Goal: Check status: Check status

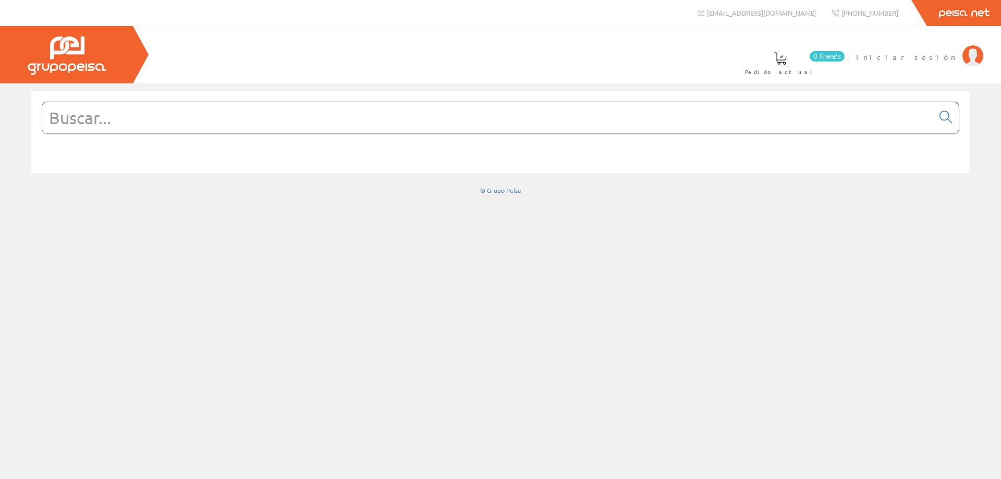
click at [932, 54] on span "Iniciar sesión" at bounding box center [906, 57] width 101 height 10
click at [919, 56] on span "[PERSON_NAME] [PERSON_NAME]" at bounding box center [858, 57] width 197 height 10
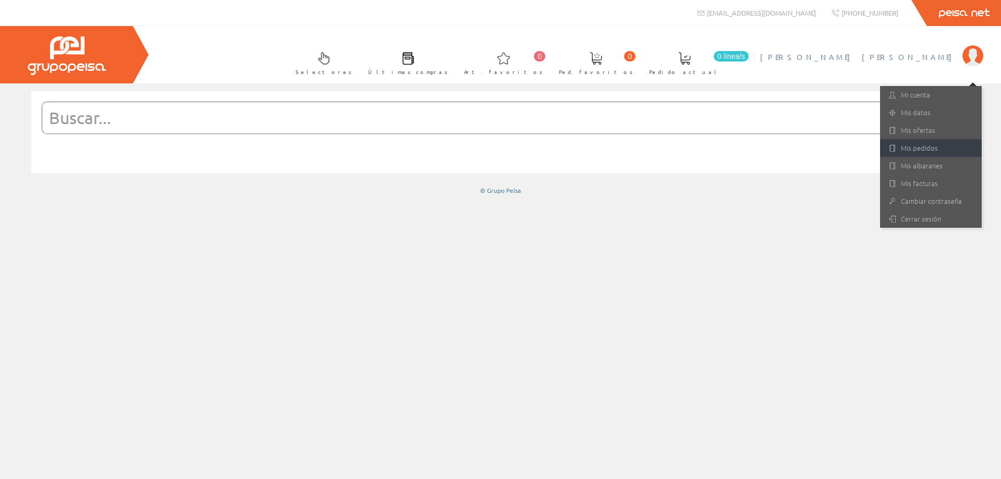
click at [920, 149] on link "Mis pedidos" at bounding box center [931, 148] width 102 height 18
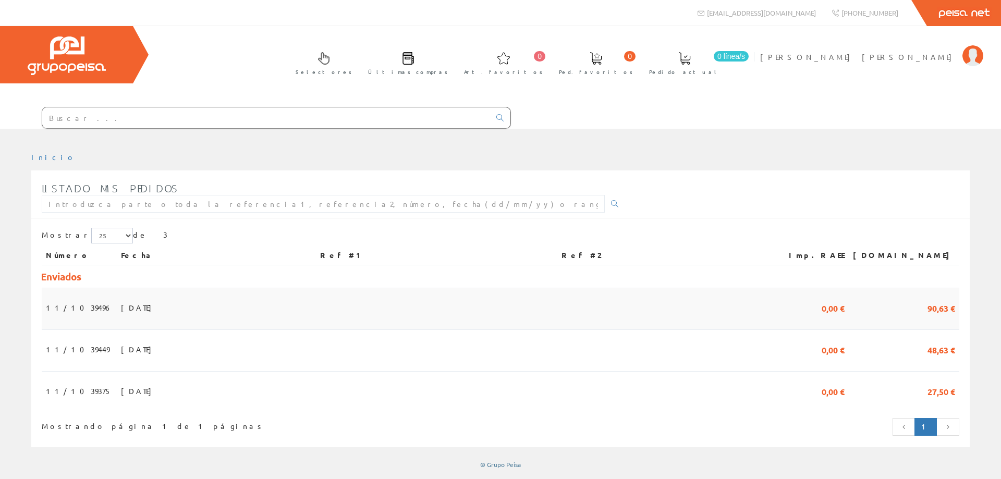
click at [89, 304] on td "11/1039496" at bounding box center [79, 309] width 75 height 42
click at [122, 306] on span "28/08/2025" at bounding box center [139, 308] width 36 height 18
click at [123, 350] on span "[DATE]" at bounding box center [139, 349] width 36 height 18
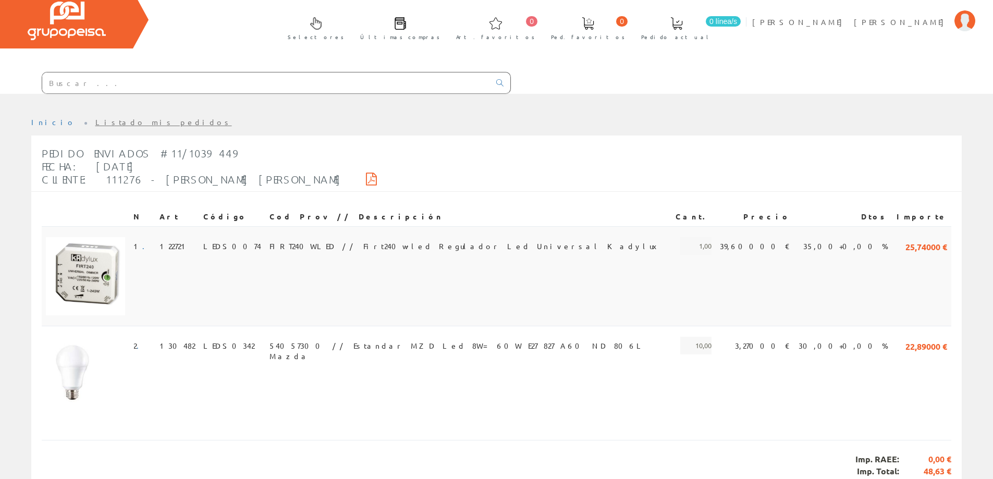
scroll to position [52, 0]
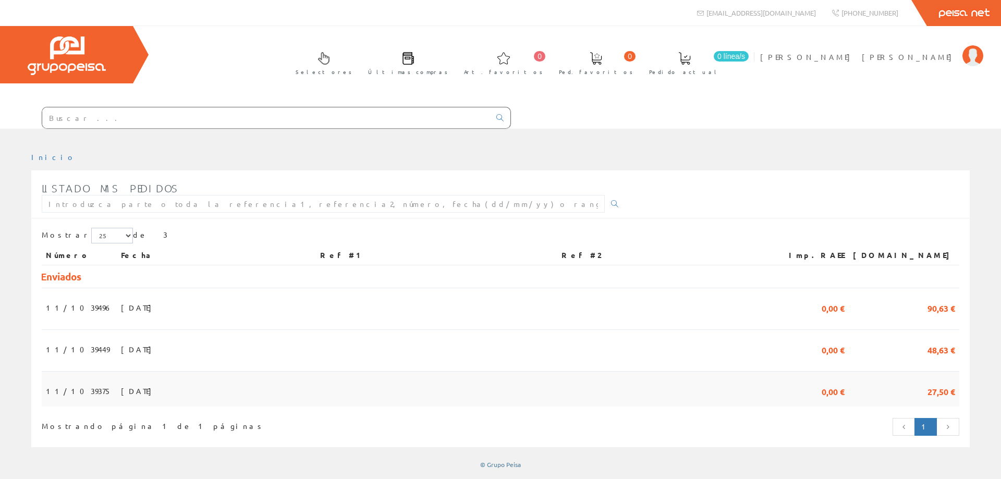
click at [121, 387] on span "[DATE]" at bounding box center [139, 391] width 36 height 18
drag, startPoint x: 0, startPoint y: 0, endPoint x: 322, endPoint y: 325, distance: 457.4
